Goal: Task Accomplishment & Management: Use online tool/utility

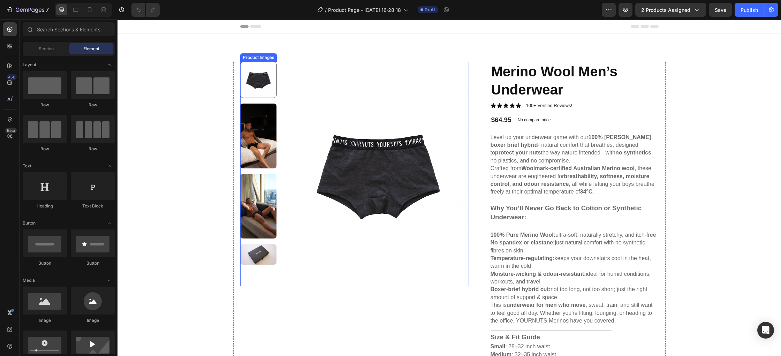
click at [268, 136] on img at bounding box center [258, 136] width 36 height 65
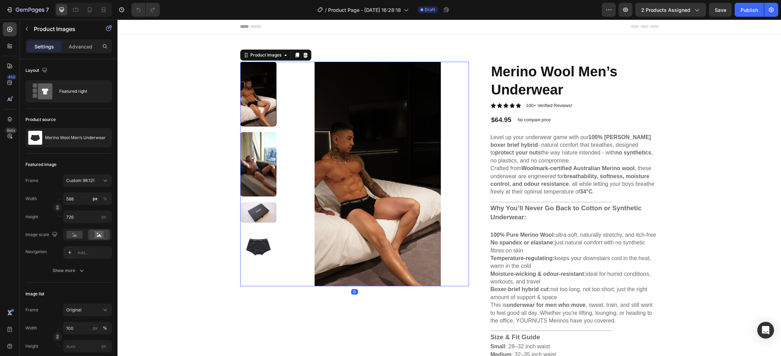
click at [265, 162] on img at bounding box center [258, 164] width 36 height 65
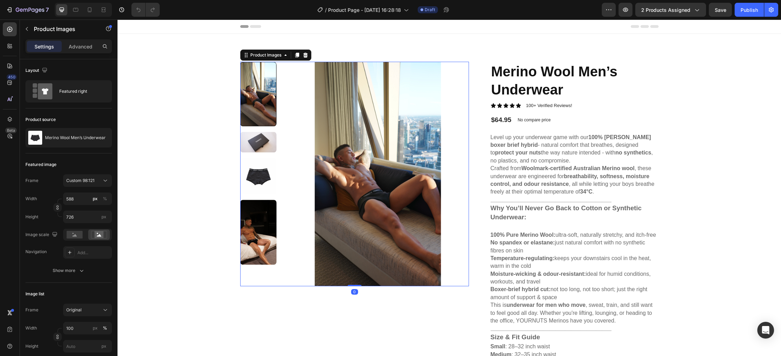
click at [262, 180] on img at bounding box center [258, 176] width 36 height 36
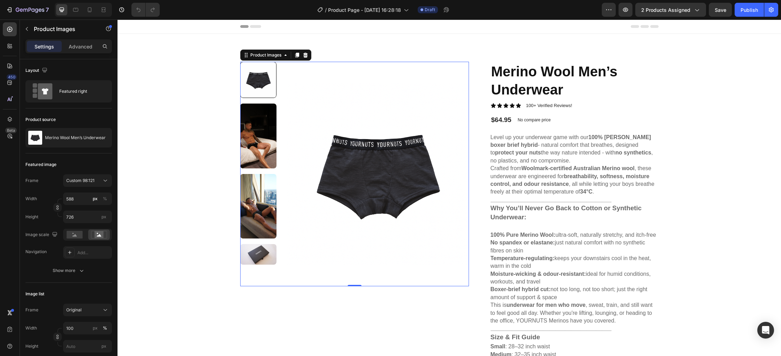
click at [257, 185] on img at bounding box center [258, 206] width 36 height 65
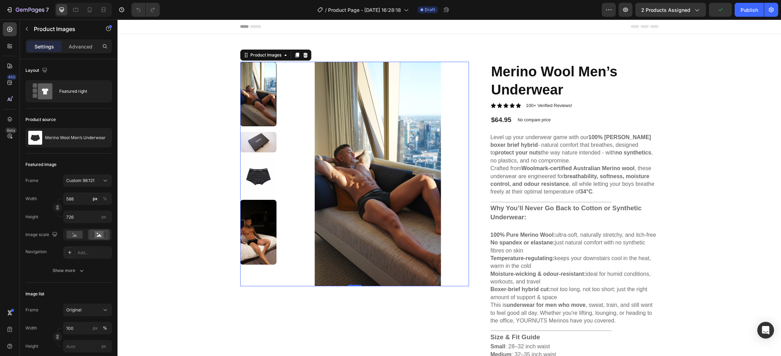
click at [258, 140] on img at bounding box center [258, 142] width 36 height 21
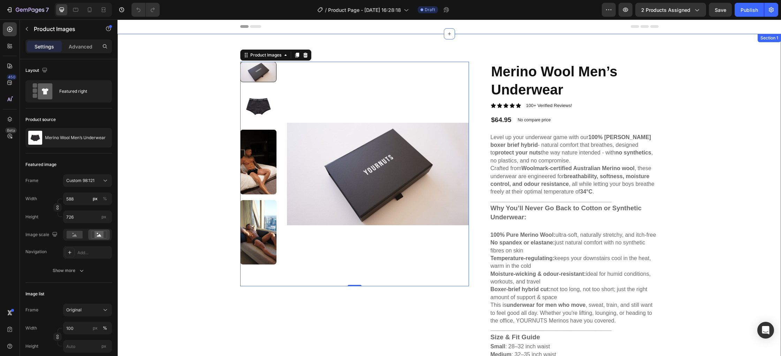
click at [689, 194] on div "Product Images 0 Merino Wool Men’s Underwear Product Title Icon Icon Icon Icon …" at bounding box center [450, 353] width 664 height 638
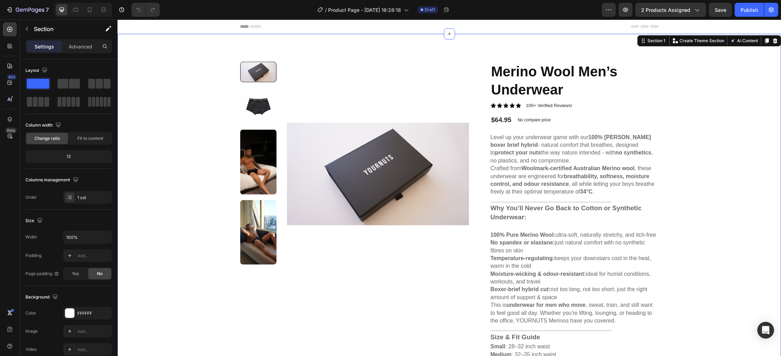
click at [753, 179] on div "Product Images Merino Wool Men’s Underwear Product Title Icon Icon Icon Icon Ic…" at bounding box center [450, 353] width 664 height 638
click at [266, 152] on img at bounding box center [258, 162] width 36 height 65
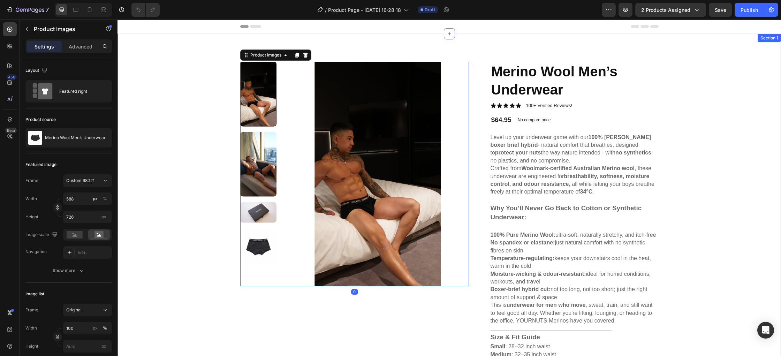
click at [758, 194] on div "Product Images 0 Merino Wool Men’s Underwear Product Title Icon Icon Icon Icon …" at bounding box center [450, 353] width 664 height 638
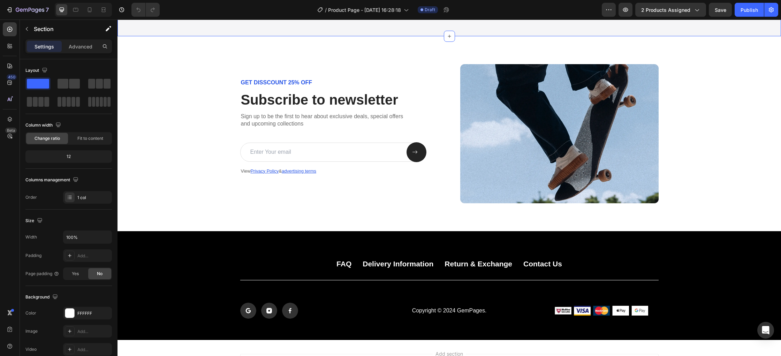
scroll to position [1928, 0]
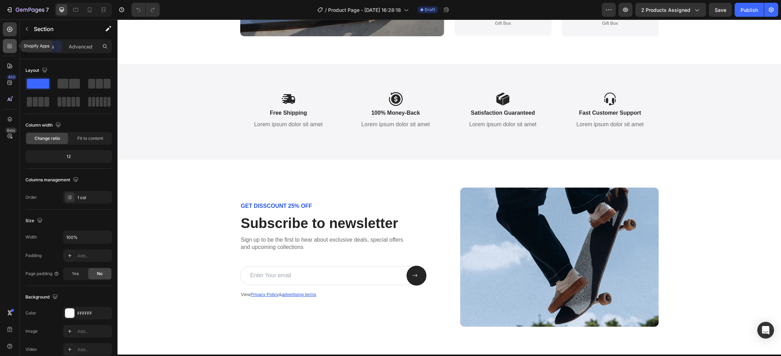
click at [9, 47] on icon at bounding box center [9, 46] width 7 height 7
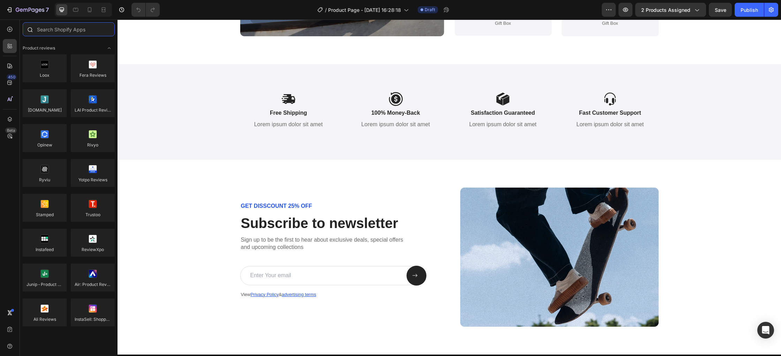
click at [76, 31] on input "text" at bounding box center [69, 29] width 92 height 14
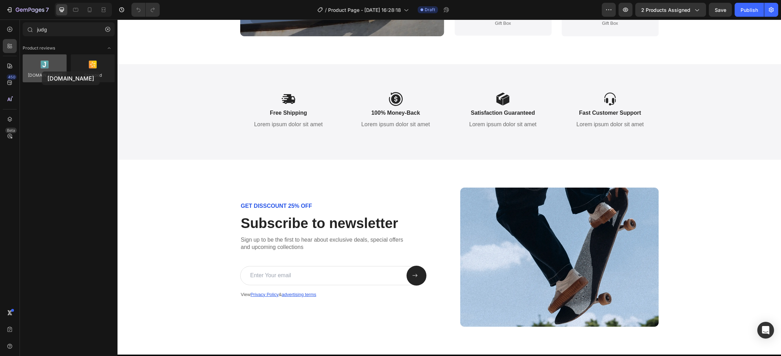
click at [42, 71] on div at bounding box center [45, 68] width 44 height 28
click at [47, 69] on div at bounding box center [45, 68] width 44 height 28
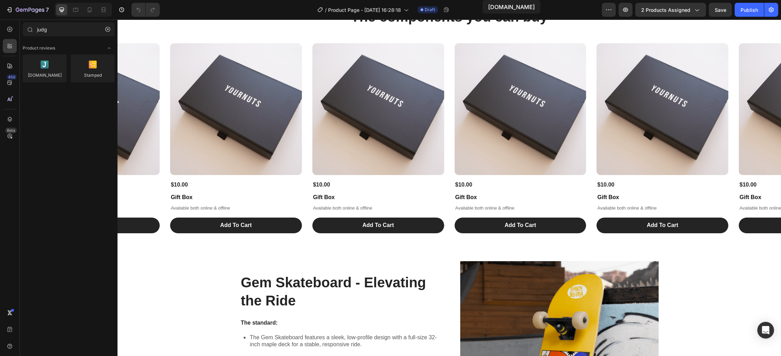
scroll to position [470, 0]
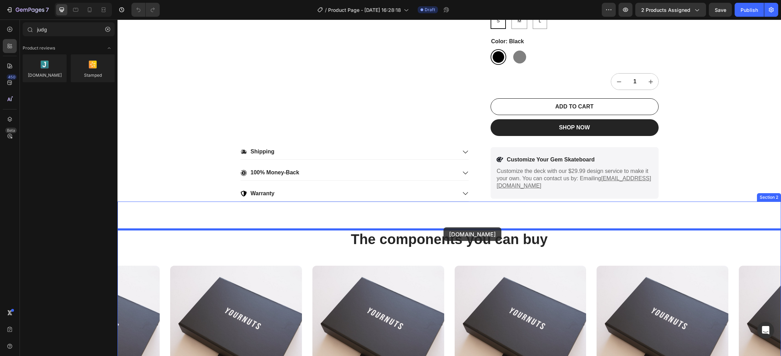
drag, startPoint x: 166, startPoint y: 83, endPoint x: 444, endPoint y: 228, distance: 312.9
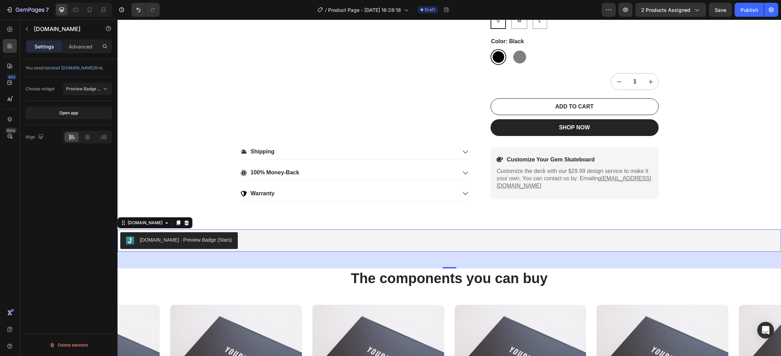
click at [184, 242] on div "[DOMAIN_NAME] - Preview Badge (Stars)" at bounding box center [186, 239] width 92 height 7
click at [159, 241] on div "[DOMAIN_NAME] - Preview Badge (Stars)" at bounding box center [186, 239] width 92 height 7
click at [69, 66] on span "install [DOMAIN_NAME]" at bounding box center [71, 67] width 46 height 5
click at [625, 9] on icon "button" at bounding box center [625, 10] width 5 height 4
click at [99, 90] on span "Preview Badge (Stars)" at bounding box center [88, 88] width 44 height 5
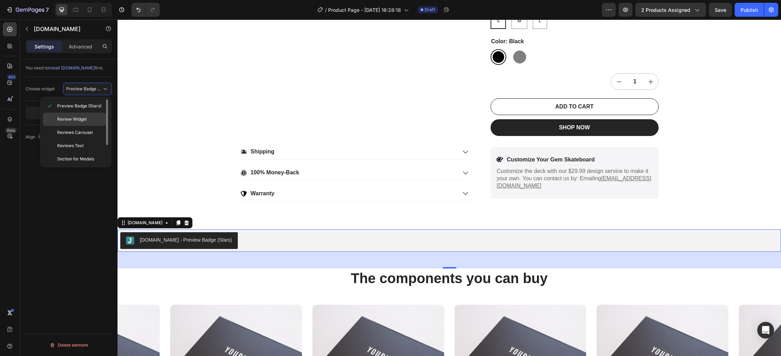
click at [94, 121] on p "Review Widget" at bounding box center [80, 119] width 46 height 6
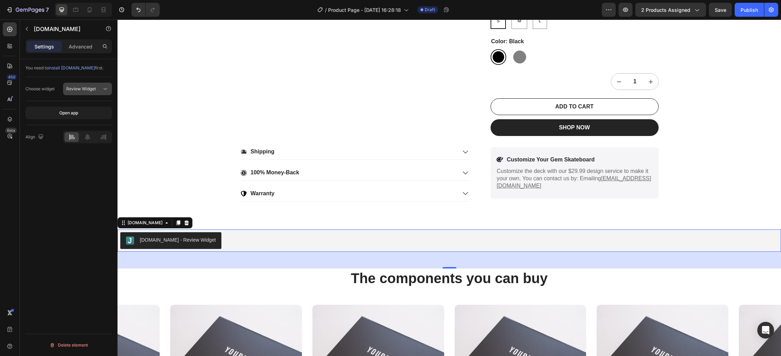
click at [103, 89] on icon at bounding box center [105, 88] width 7 height 7
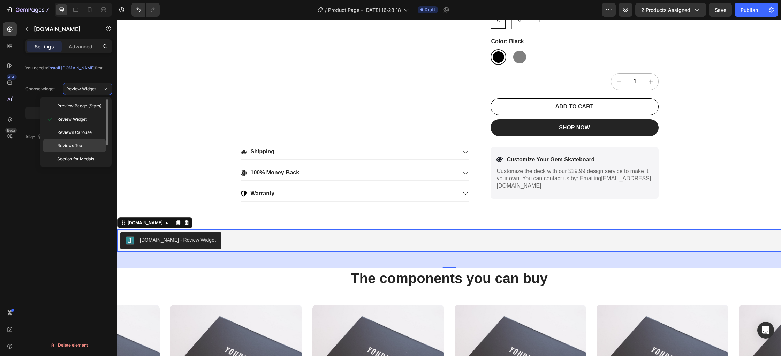
click at [90, 147] on p "Reviews Text" at bounding box center [80, 146] width 46 height 6
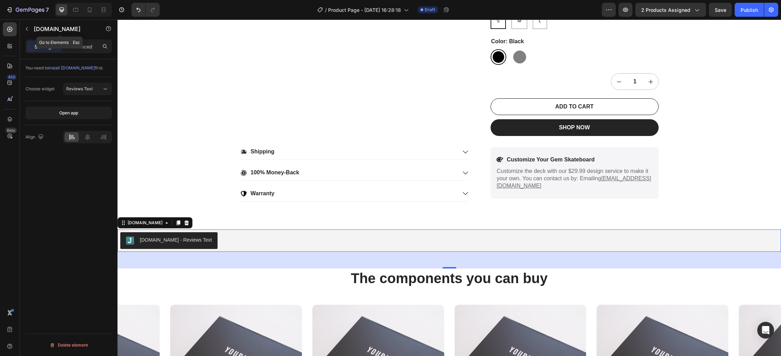
click at [80, 36] on div "[DOMAIN_NAME]" at bounding box center [60, 29] width 80 height 18
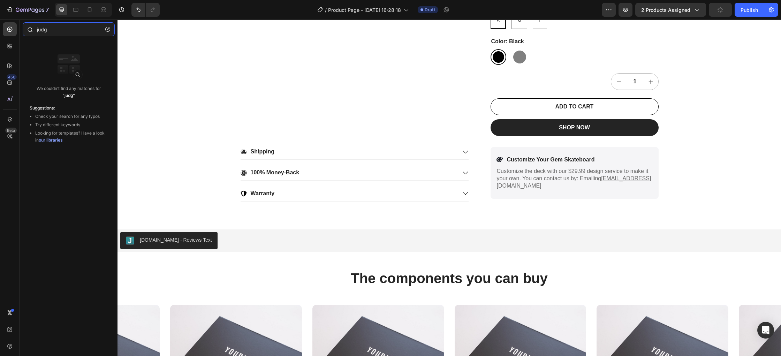
click at [74, 31] on input "judg" at bounding box center [69, 29] width 92 height 14
type input "j"
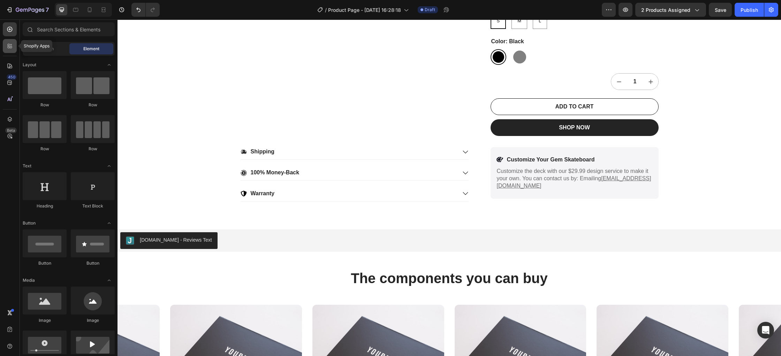
click at [7, 46] on icon at bounding box center [9, 46] width 7 height 7
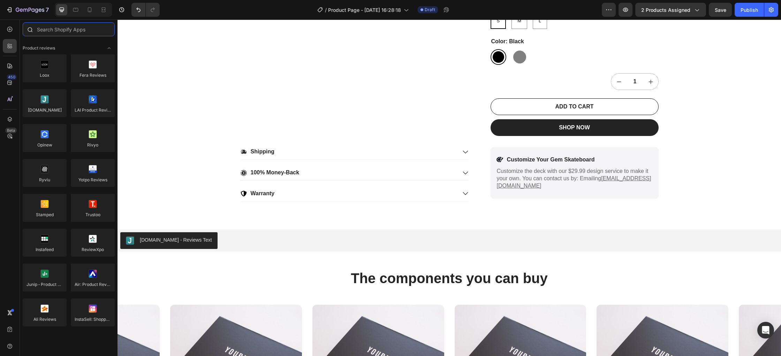
click at [71, 31] on input "text" at bounding box center [69, 29] width 92 height 14
click at [57, 102] on div at bounding box center [45, 103] width 44 height 28
click at [57, 101] on div at bounding box center [45, 103] width 44 height 28
click at [178, 240] on div "[DOMAIN_NAME] - Reviews Text" at bounding box center [176, 239] width 72 height 7
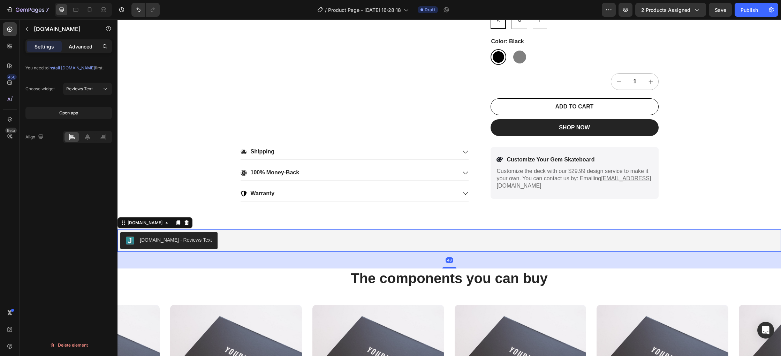
click at [82, 46] on p "Advanced" at bounding box center [81, 46] width 24 height 7
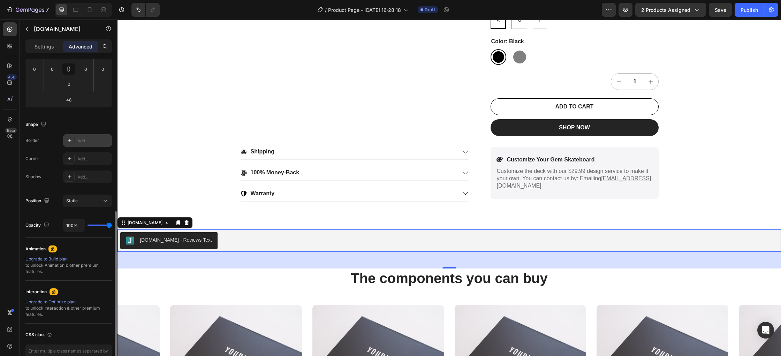
scroll to position [167, 0]
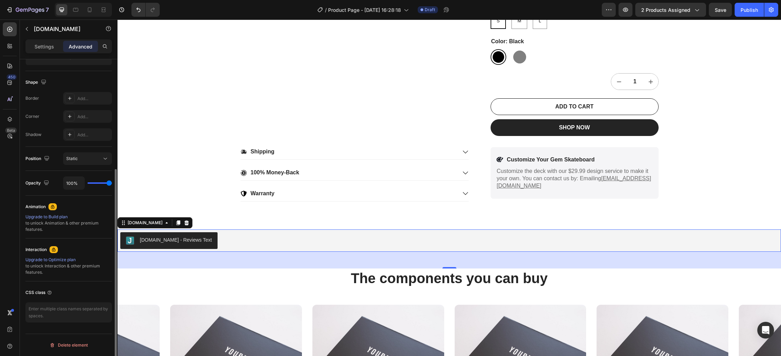
click at [55, 216] on div "Upgrade to Build plan" at bounding box center [68, 217] width 86 height 6
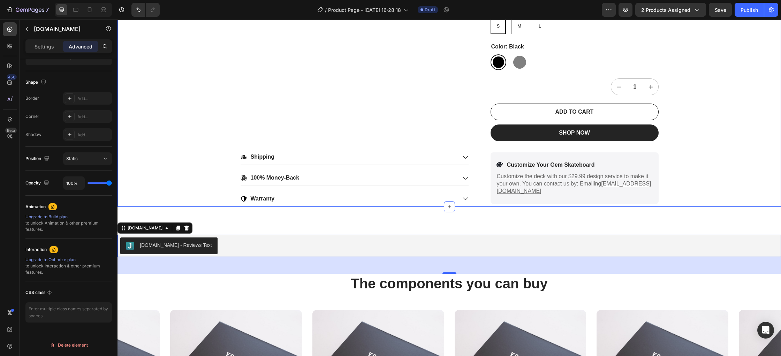
scroll to position [464, 0]
click at [625, 8] on icon "button" at bounding box center [625, 9] width 7 height 7
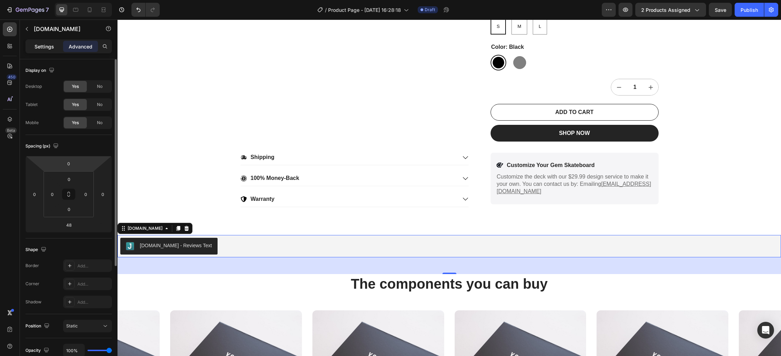
click at [44, 44] on p "Settings" at bounding box center [45, 46] width 20 height 7
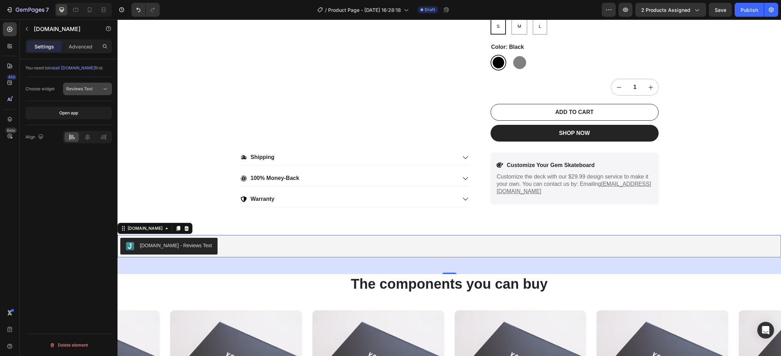
click at [88, 91] on span "Reviews Text" at bounding box center [79, 88] width 27 height 5
click at [80, 208] on div "You need to install [DOMAIN_NAME] first. Choose widget Reviews Text Open app Al…" at bounding box center [69, 217] width 98 height 317
click at [90, 88] on span "Reviews Text" at bounding box center [79, 88] width 27 height 5
drag, startPoint x: 317, startPoint y: 36, endPoint x: 216, endPoint y: 32, distance: 100.9
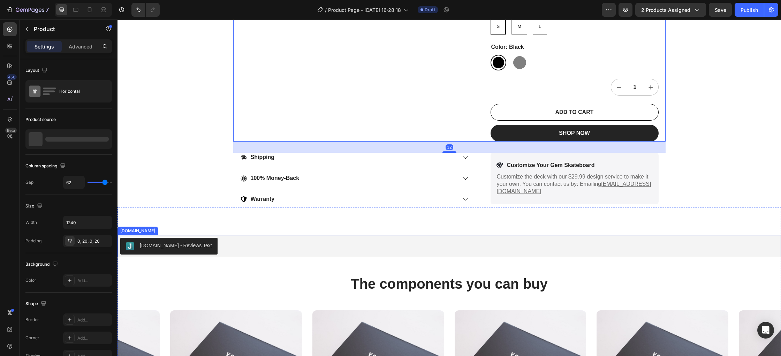
click at [508, 246] on div "[DOMAIN_NAME] - Reviews Text" at bounding box center [449, 246] width 658 height 17
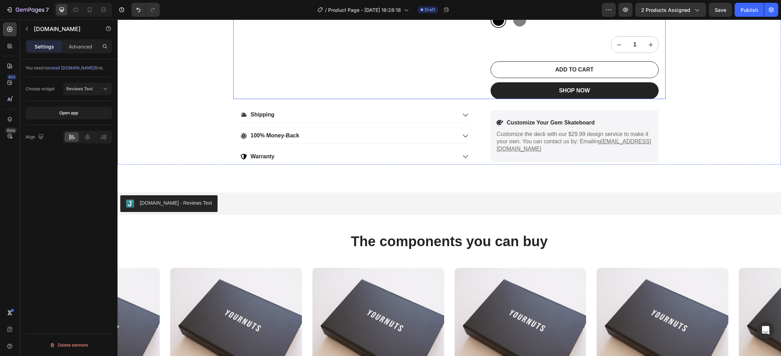
scroll to position [661, 0]
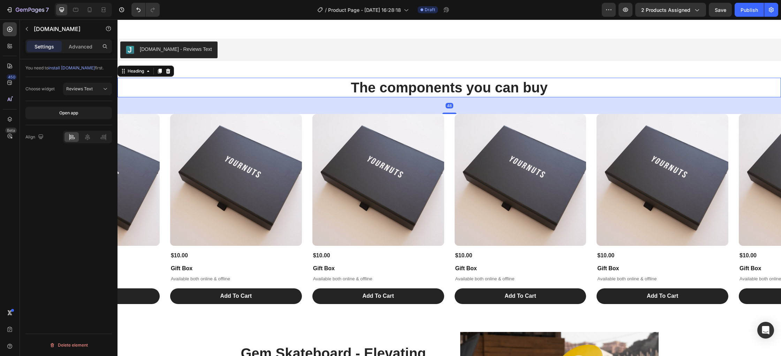
click at [432, 89] on h2 "The components you can buy" at bounding box center [450, 88] width 664 height 20
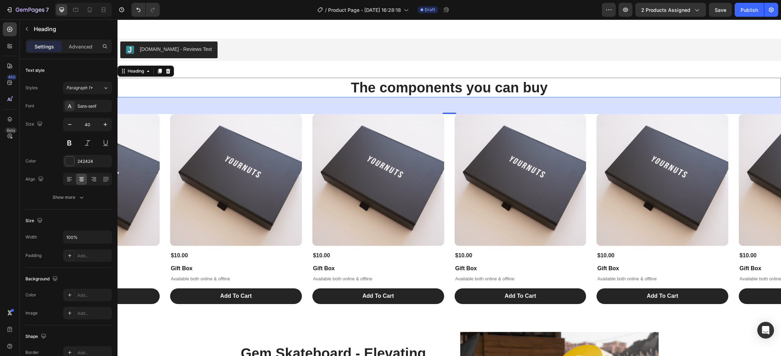
click at [169, 71] on icon at bounding box center [168, 71] width 6 height 6
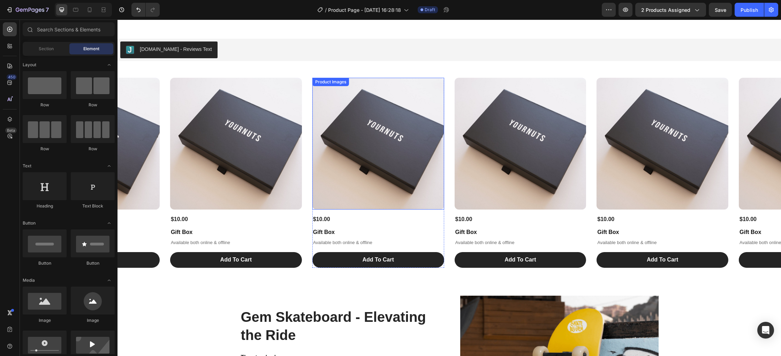
click at [375, 141] on img at bounding box center [378, 144] width 132 height 132
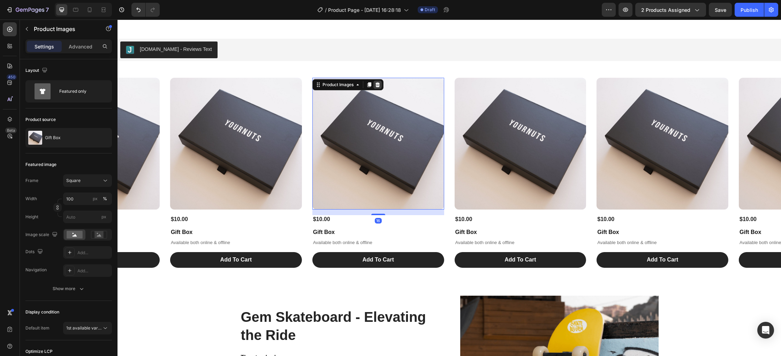
click at [379, 86] on icon at bounding box center [377, 84] width 5 height 5
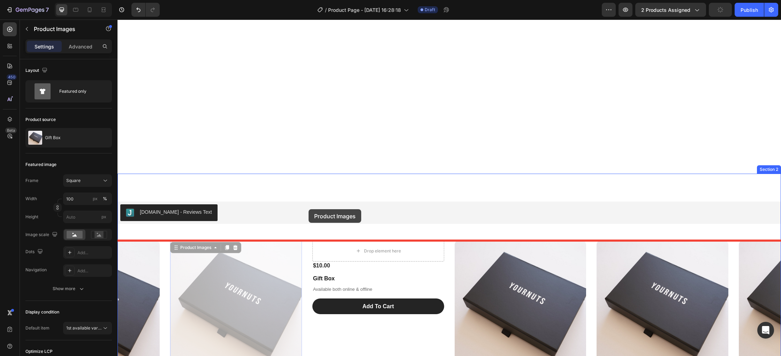
scroll to position [659, 0]
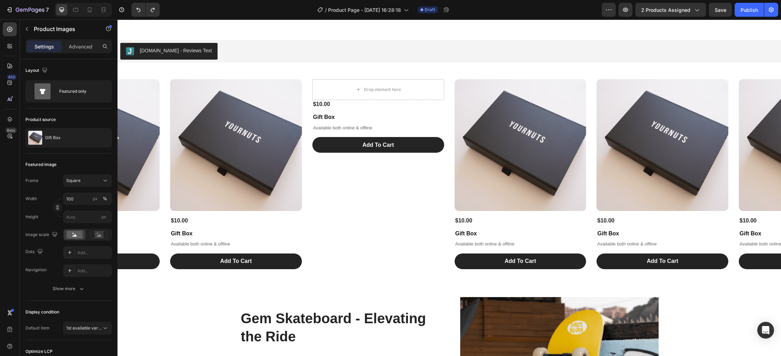
click at [243, 125] on img at bounding box center [236, 145] width 132 height 132
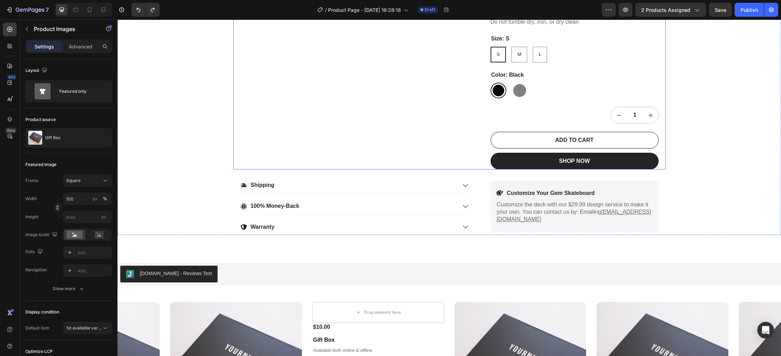
scroll to position [585, 0]
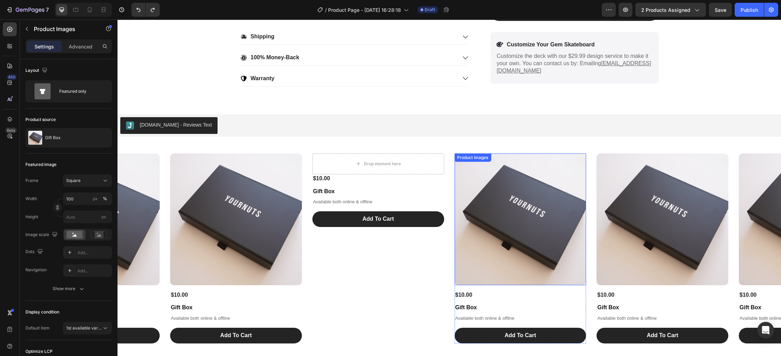
click at [508, 199] on img at bounding box center [520, 219] width 132 height 132
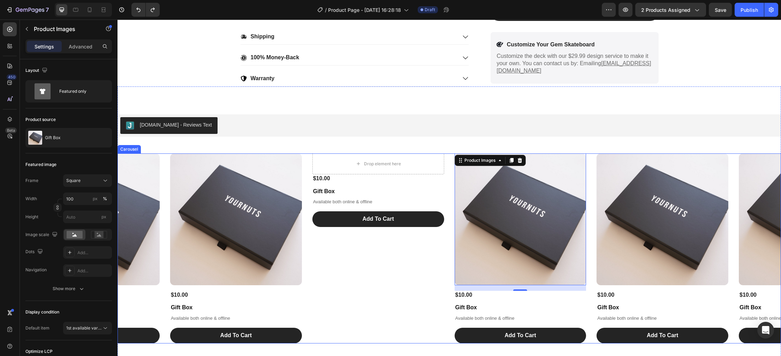
click at [736, 242] on div "Product Images $10.00 Product Price Product Price Gift Box Product Title Availa…" at bounding box center [450, 248] width 664 height 190
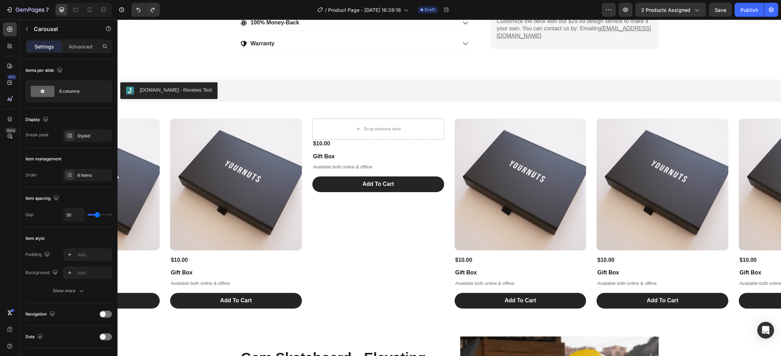
scroll to position [619, 0]
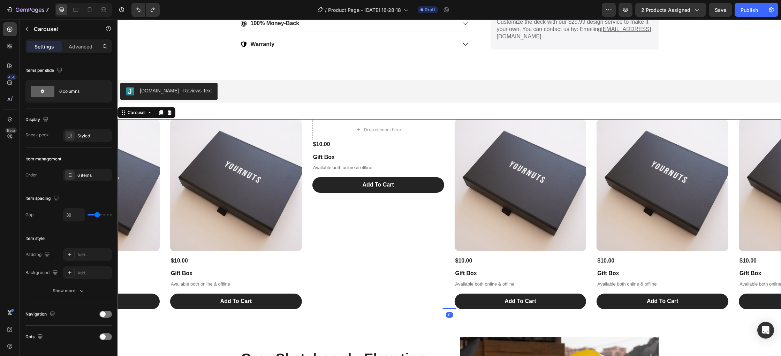
click at [593, 281] on div "Product Images $10.00 Product Price Product Price Gift Box Product Title Availa…" at bounding box center [450, 214] width 664 height 190
click at [172, 113] on icon at bounding box center [170, 113] width 6 height 6
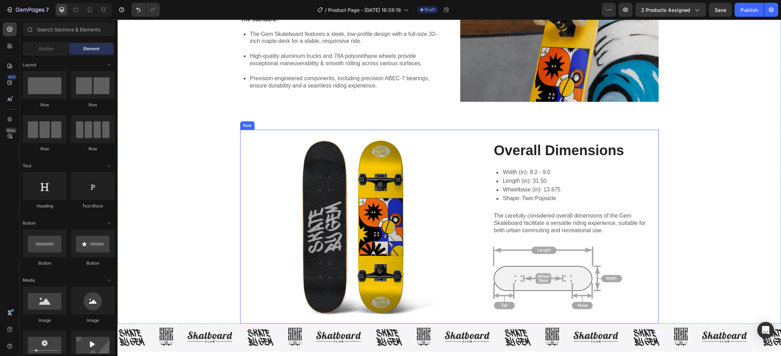
scroll to position [955, 0]
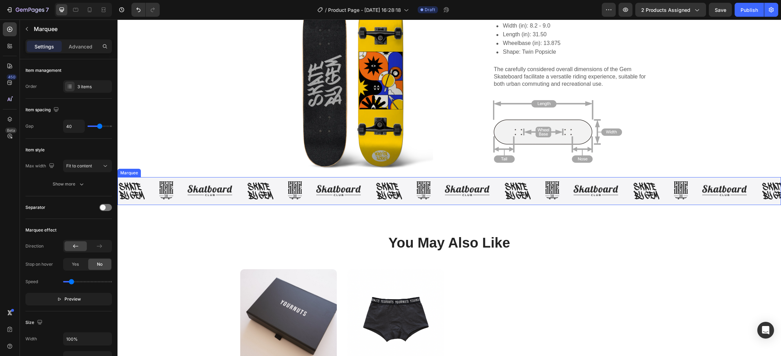
click at [404, 190] on div "Image" at bounding box center [396, 191] width 42 height 18
click at [171, 169] on icon at bounding box center [169, 170] width 5 height 5
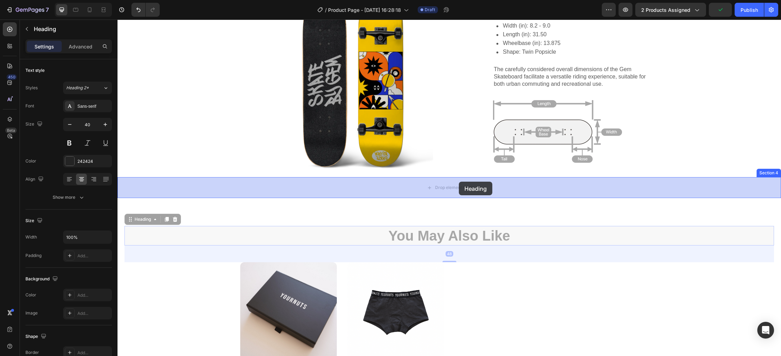
drag, startPoint x: 462, startPoint y: 239, endPoint x: 459, endPoint y: 181, distance: 57.3
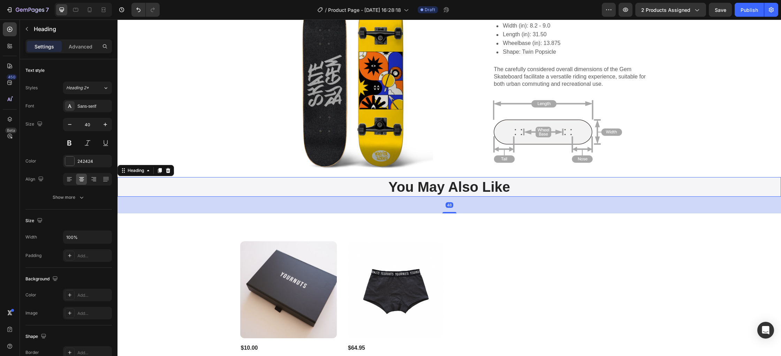
click at [413, 205] on div "48" at bounding box center [450, 205] width 664 height 17
click at [542, 276] on div "Product Images $10.00 Product Price Product Price Gift Box Product Title Availa…" at bounding box center [449, 318] width 418 height 155
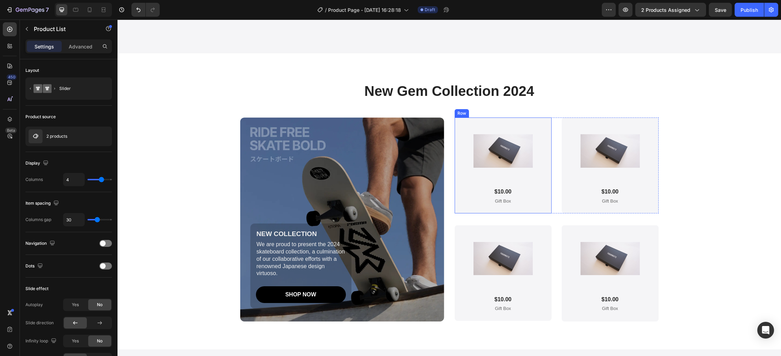
scroll to position [1534, 0]
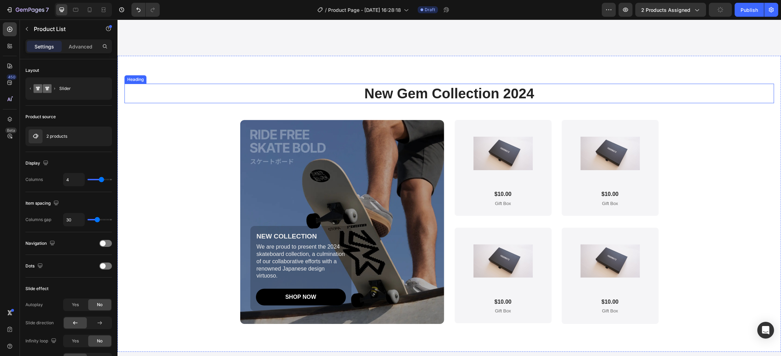
click at [598, 103] on h2 "New Gem Collection 2024" at bounding box center [450, 94] width 650 height 20
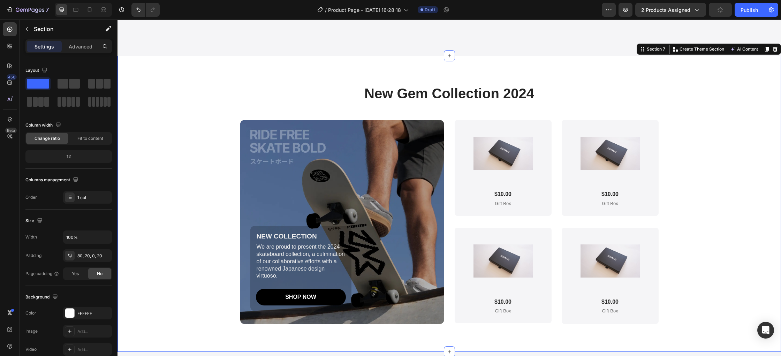
click at [576, 103] on div "New Gem Collection 2024 Heading NEW COLLECTION Text Block We are proud to prese…" at bounding box center [450, 204] width 664 height 296
click at [777, 52] on icon at bounding box center [775, 49] width 6 height 6
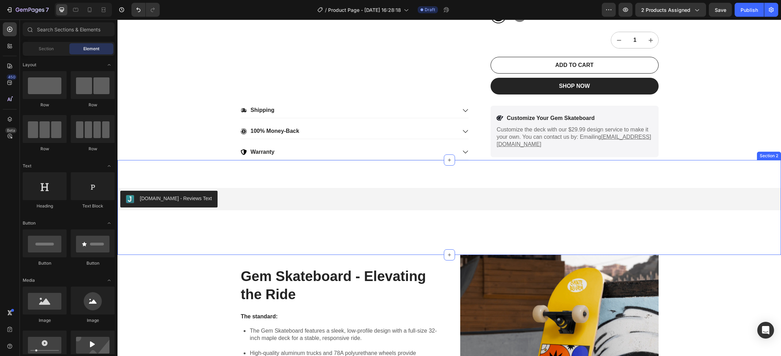
scroll to position [0, 0]
